Goal: Information Seeking & Learning: Learn about a topic

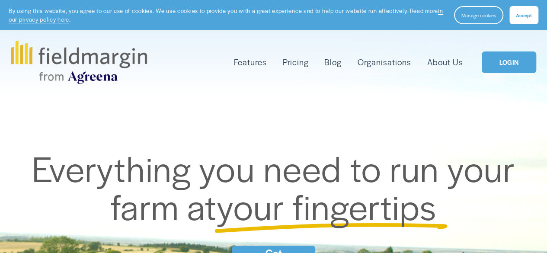
click at [296, 65] on link "Pricing" at bounding box center [295, 62] width 26 height 14
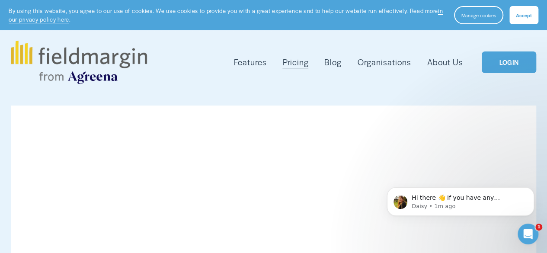
click at [257, 63] on span "Features" at bounding box center [250, 62] width 33 height 12
click at [0, 0] on span "Plan Work" at bounding box center [0, 0] width 0 height 0
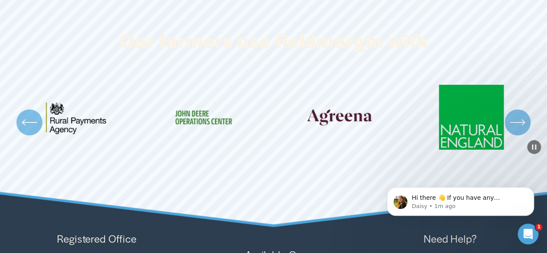
scroll to position [1602, 0]
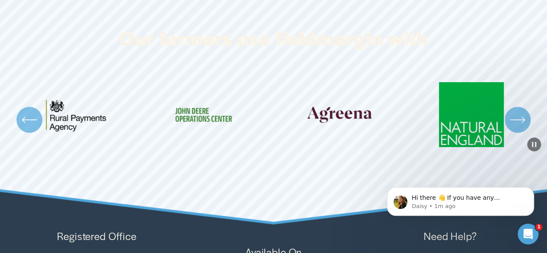
click at [511, 138] on div "Hi there 👋 If you have any questions about our pricing or which plan is right f…" at bounding box center [460, 162] width 159 height 108
click at [36, 128] on icon "\a \a Previous\a \a \a" at bounding box center [30, 120] width 16 height 16
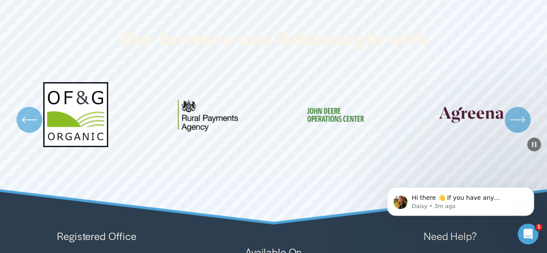
click at [36, 128] on icon "\a \a Previous\a \a \a" at bounding box center [30, 120] width 16 height 16
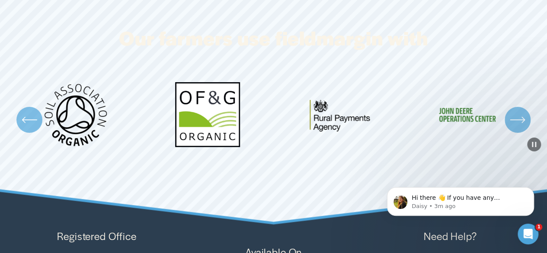
click at [36, 128] on icon "\a \a Previous\a \a \a" at bounding box center [30, 120] width 16 height 16
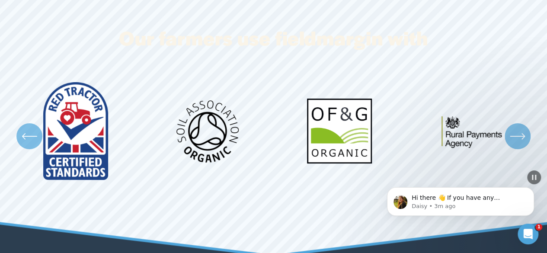
click at [36, 142] on div "\a \a Previous\a \a \a" at bounding box center [29, 136] width 26 height 26
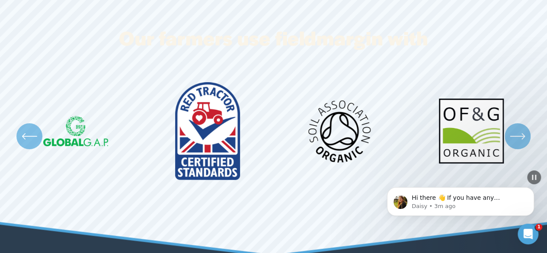
click at [36, 142] on div "\a \a Previous\a \a \a" at bounding box center [29, 136] width 26 height 26
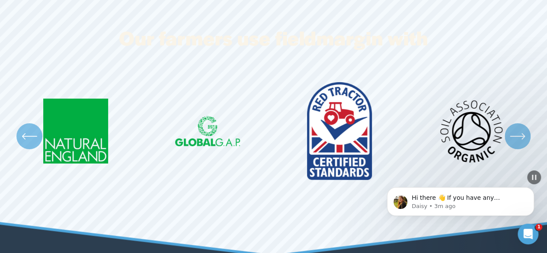
click at [36, 142] on div "\a \a Previous\a \a \a" at bounding box center [29, 136] width 26 height 26
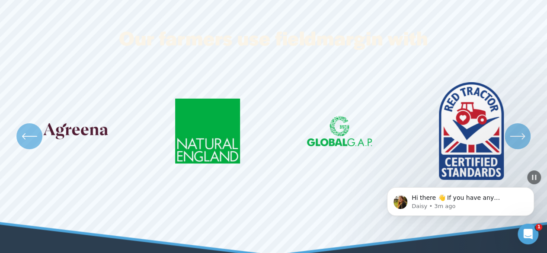
scroll to position [0, 0]
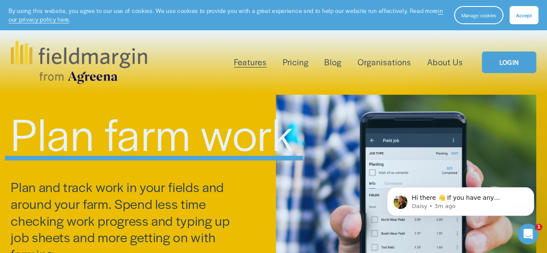
click at [374, 63] on link "Organisations" at bounding box center [384, 62] width 54 height 14
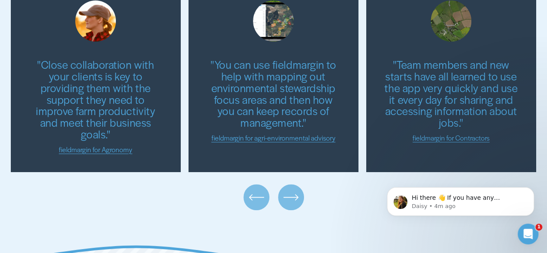
scroll to position [2030, 0]
